Goal: Find contact information: Find contact information

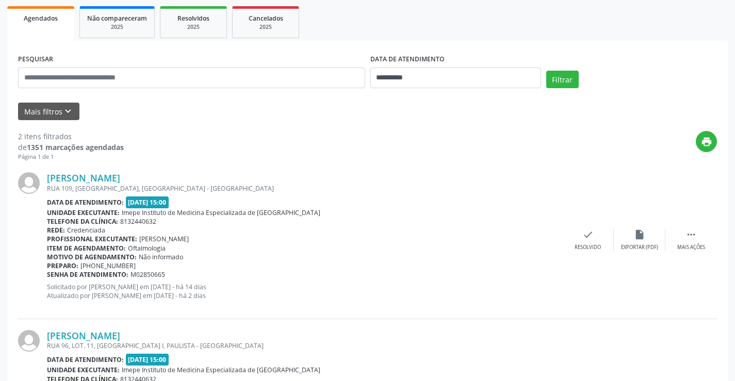
scroll to position [155, 0]
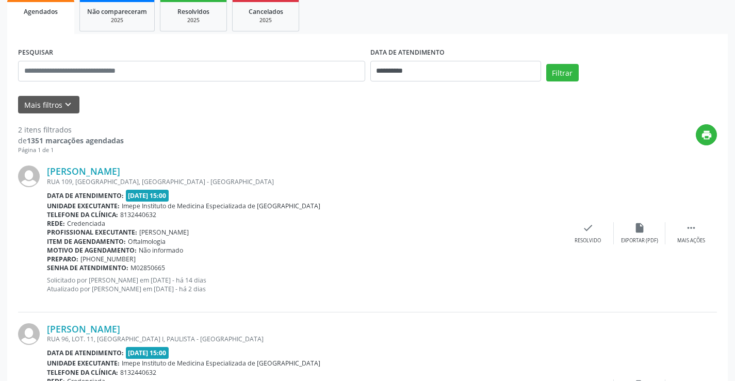
click at [418, 82] on div "**********" at bounding box center [456, 67] width 176 height 44
click at [418, 80] on body "**********" at bounding box center [367, 35] width 735 height 381
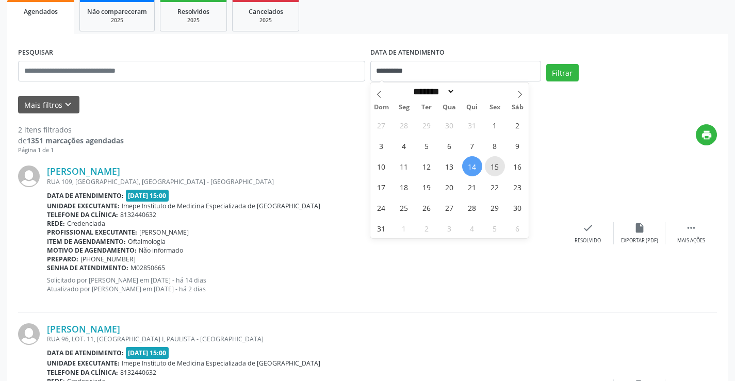
click at [494, 168] on span "15" at bounding box center [495, 166] width 20 height 20
type input "**********"
click at [494, 168] on span "15" at bounding box center [495, 166] width 20 height 20
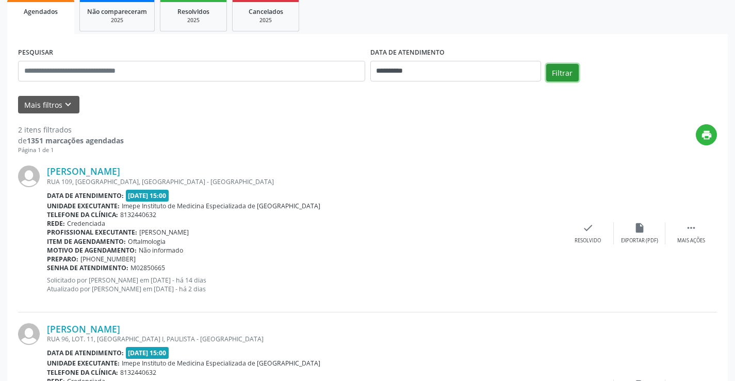
click at [563, 80] on button "Filtrar" at bounding box center [562, 73] width 32 height 18
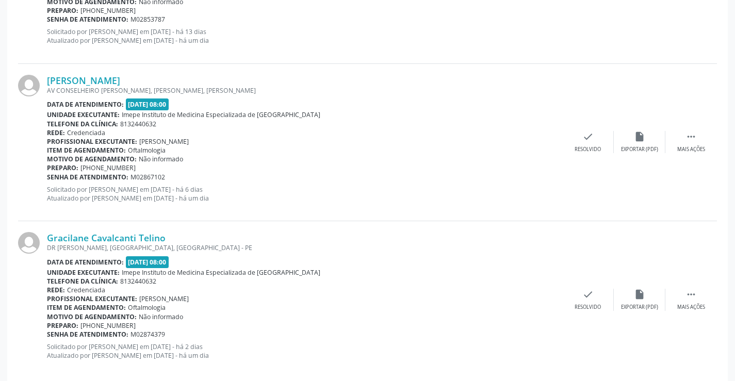
scroll to position [412, 0]
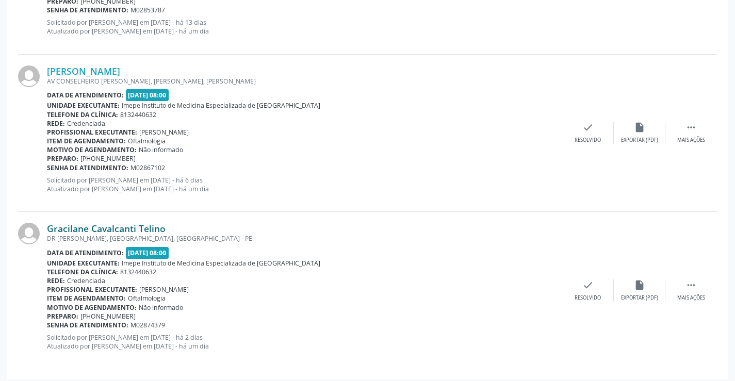
click at [117, 226] on link "Gracilane Cavalcanti Telino" at bounding box center [106, 228] width 119 height 11
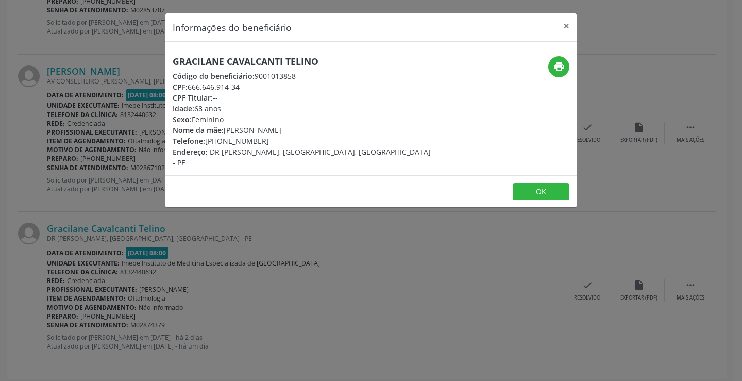
drag, startPoint x: 171, startPoint y: 61, endPoint x: 324, endPoint y: 55, distance: 153.2
click at [324, 55] on div "Gracilane Cavalcanti Telino Código do beneficiário: 9001013858 CPF: 666.646.914…" at bounding box center [370, 109] width 411 height 134
copy h5 "Gracilane Cavalcanti Telino"
click at [289, 263] on div "Informações do beneficiário × Gracilane Cavalcanti Telino Código do beneficiári…" at bounding box center [371, 190] width 742 height 381
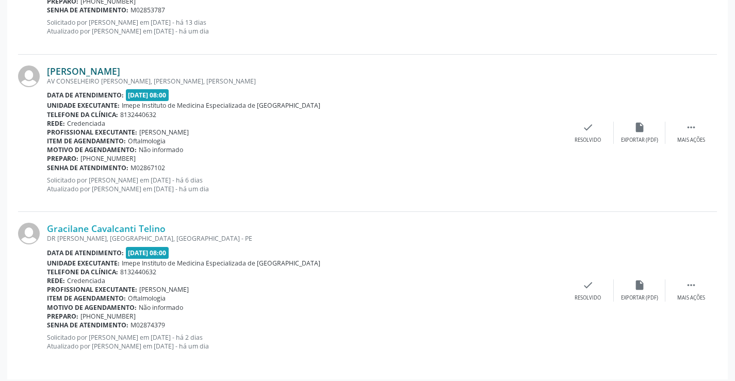
click at [120, 70] on link "[PERSON_NAME]" at bounding box center [83, 70] width 73 height 11
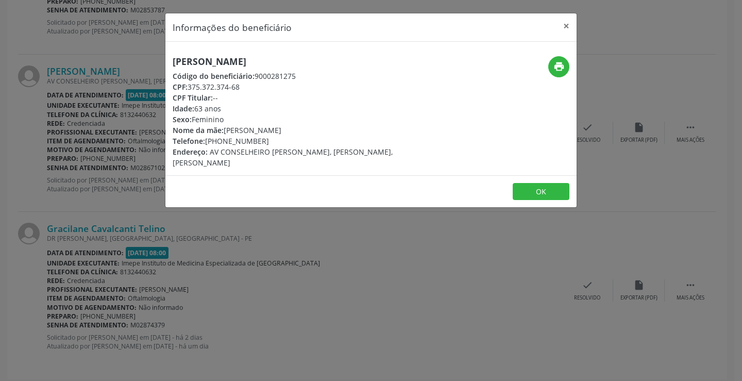
drag, startPoint x: 169, startPoint y: 60, endPoint x: 335, endPoint y: 53, distance: 166.6
click at [335, 53] on div "[PERSON_NAME] Código do beneficiário: 9000281275 CPF: 375.372.374-68 CPF Titula…" at bounding box center [370, 109] width 411 height 134
copy h5 "[PERSON_NAME]"
drag, startPoint x: 222, startPoint y: 140, endPoint x: 268, endPoint y: 137, distance: 45.5
click at [268, 137] on div "Telefone: [PHONE_NUMBER]" at bounding box center [303, 141] width 260 height 11
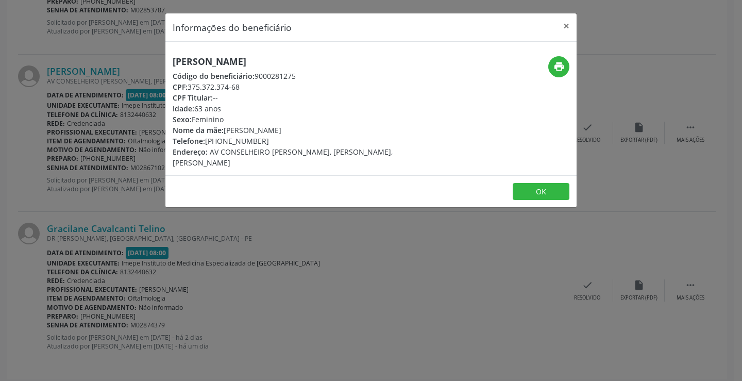
copy div "98696-4429"
click at [308, 253] on div "Informações do beneficiário × [PERSON_NAME] Código do beneficiário: 9000281275 …" at bounding box center [371, 190] width 742 height 381
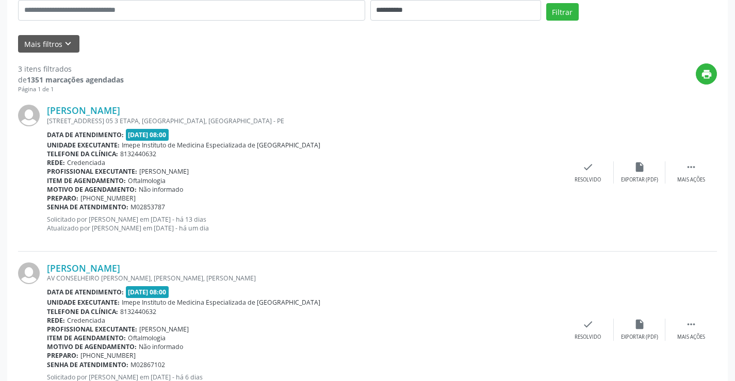
scroll to position [206, 0]
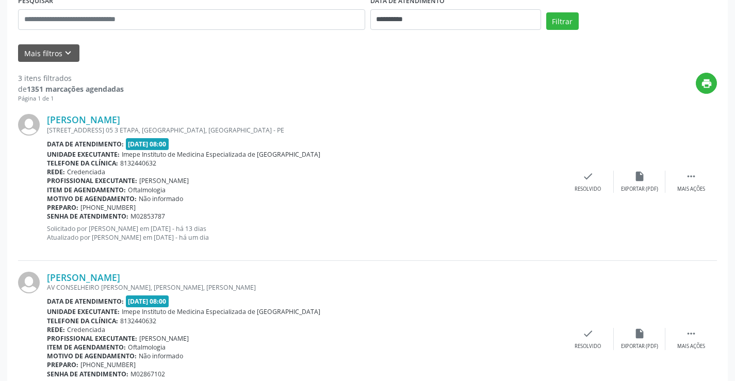
click at [118, 111] on div "[PERSON_NAME] [GEOGRAPHIC_DATA]. 05 3 ETAPA, [GEOGRAPHIC_DATA], [GEOGRAPHIC_DAT…" at bounding box center [367, 181] width 698 height 157
click at [118, 115] on link "[PERSON_NAME]" at bounding box center [83, 119] width 73 height 11
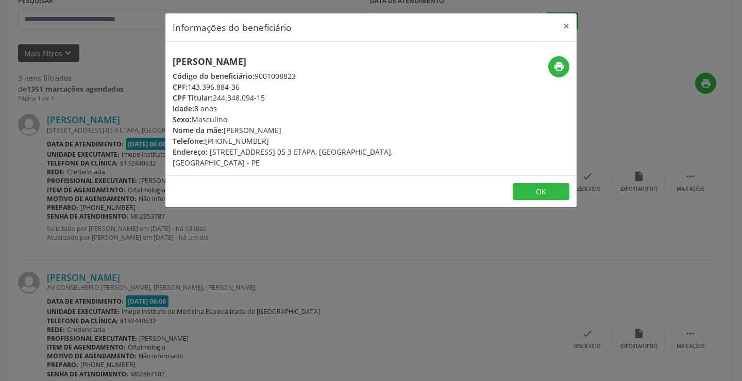
drag, startPoint x: 158, startPoint y: 56, endPoint x: 315, endPoint y: 57, distance: 157.2
click at [315, 57] on div "Informações do beneficiário × [PERSON_NAME] Código do beneficiário: 9001008823 …" at bounding box center [371, 190] width 742 height 381
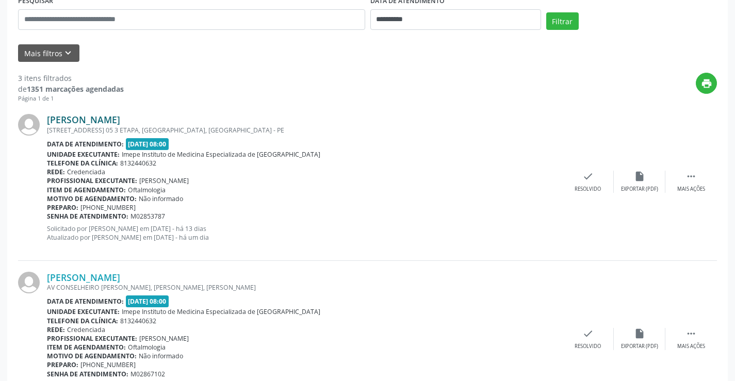
click at [120, 116] on link "[PERSON_NAME]" at bounding box center [83, 119] width 73 height 11
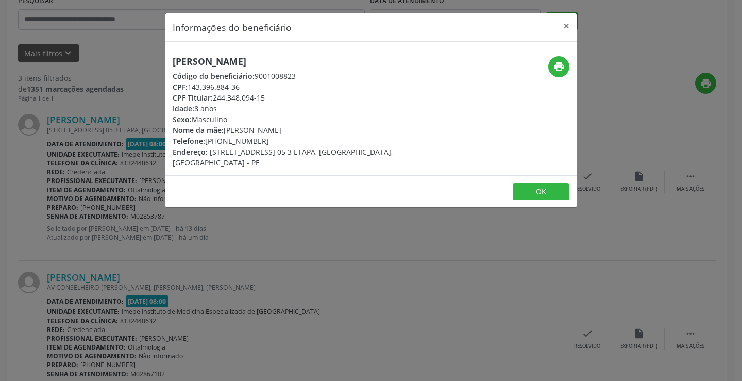
drag, startPoint x: 168, startPoint y: 59, endPoint x: 401, endPoint y: 65, distance: 233.6
click at [401, 65] on div "[PERSON_NAME] Código do beneficiário: 9001008823 CPF: 143.396.884-36 CPF Titula…" at bounding box center [302, 112] width 274 height 112
copy h5 "[PERSON_NAME]"
drag, startPoint x: 226, startPoint y: 141, endPoint x: 272, endPoint y: 136, distance: 46.2
click at [272, 136] on div "Telefone: [PHONE_NUMBER]" at bounding box center [303, 141] width 260 height 11
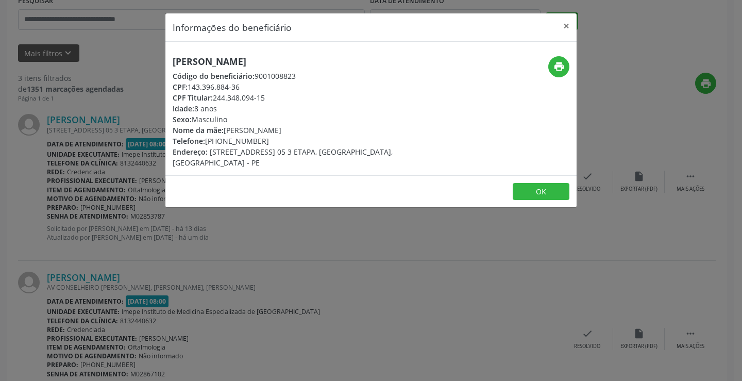
copy div "8591-9870"
click at [322, 305] on div "Informações do beneficiário × [PERSON_NAME] Código do beneficiário: 9001008823 …" at bounding box center [371, 190] width 742 height 381
